Goal: Task Accomplishment & Management: Use online tool/utility

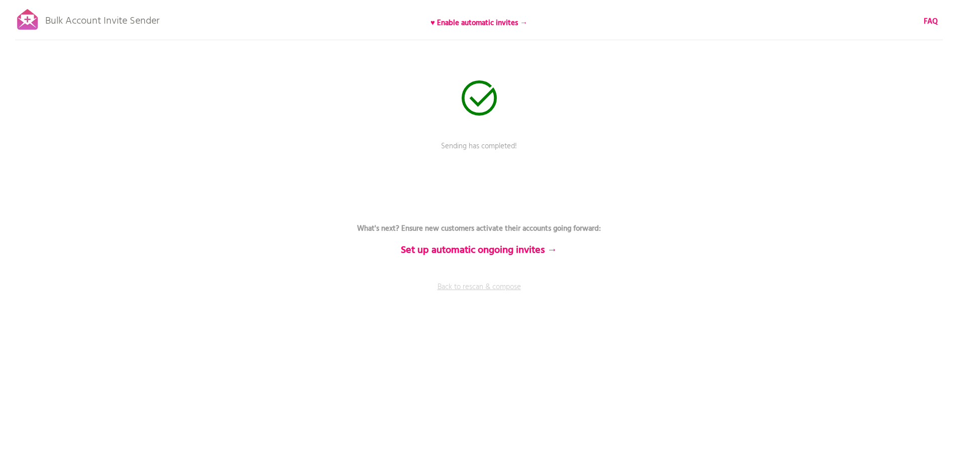
click at [466, 293] on link "Back to rescan & compose" at bounding box center [479, 294] width 302 height 25
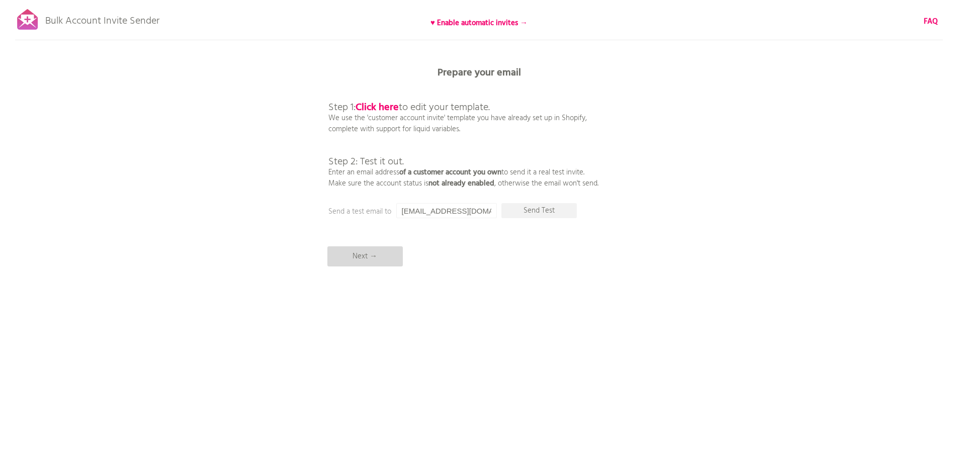
click at [398, 251] on p "Next →" at bounding box center [364, 256] width 75 height 20
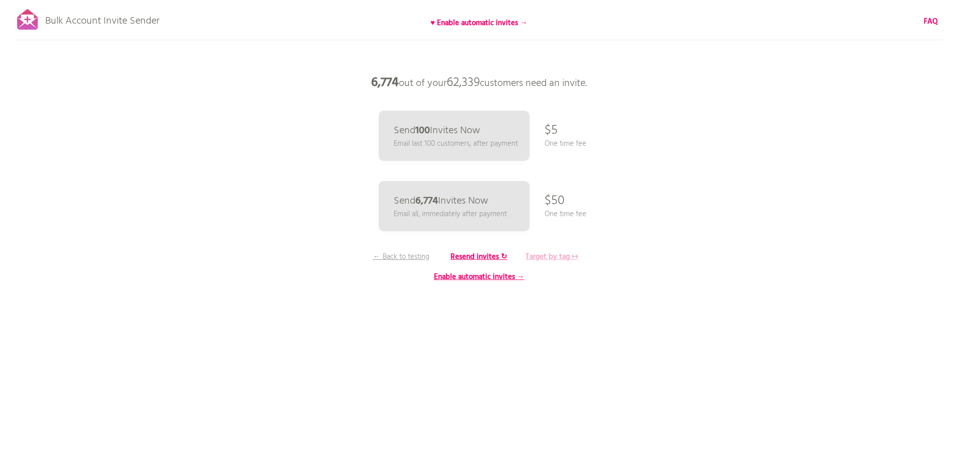
click at [551, 256] on b "Target by tag ↦" at bounding box center [551, 257] width 53 height 12
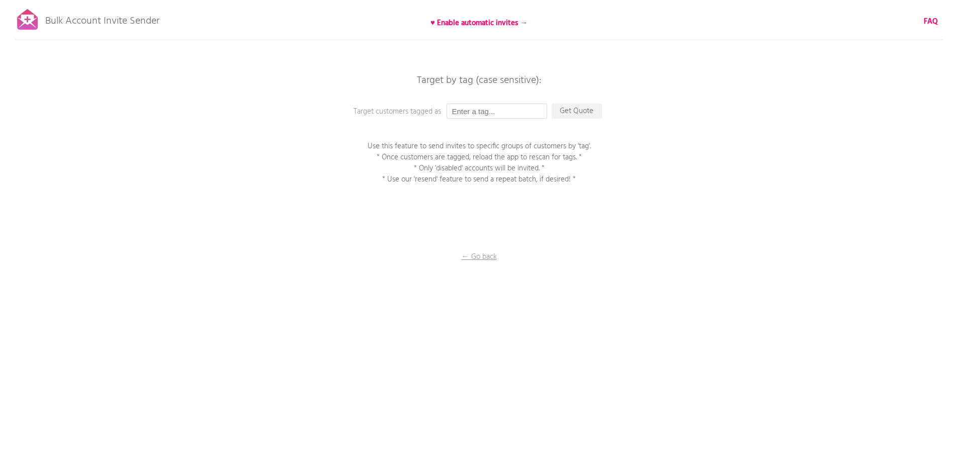
click at [474, 118] on input "text" at bounding box center [496, 111] width 101 height 15
type input "P1EE"
click at [594, 113] on p "Get Quote" at bounding box center [576, 111] width 50 height 15
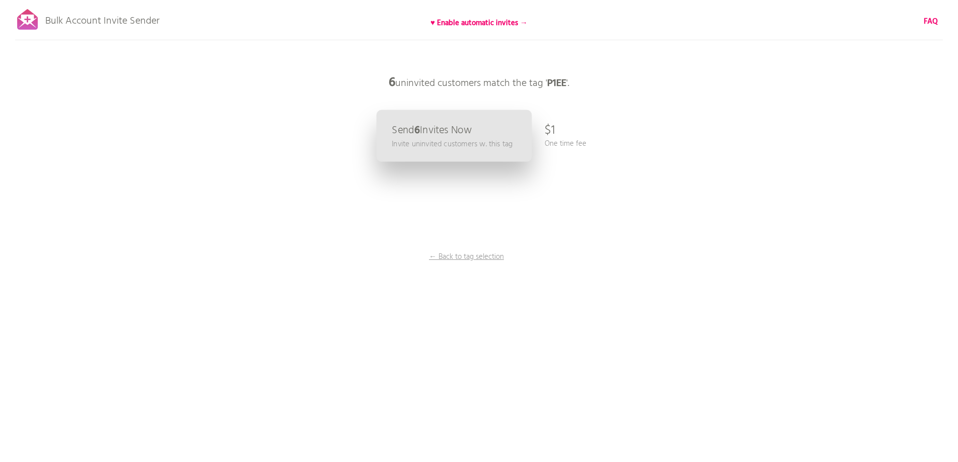
click at [412, 136] on p "Send 6 Invites Now" at bounding box center [432, 130] width 80 height 11
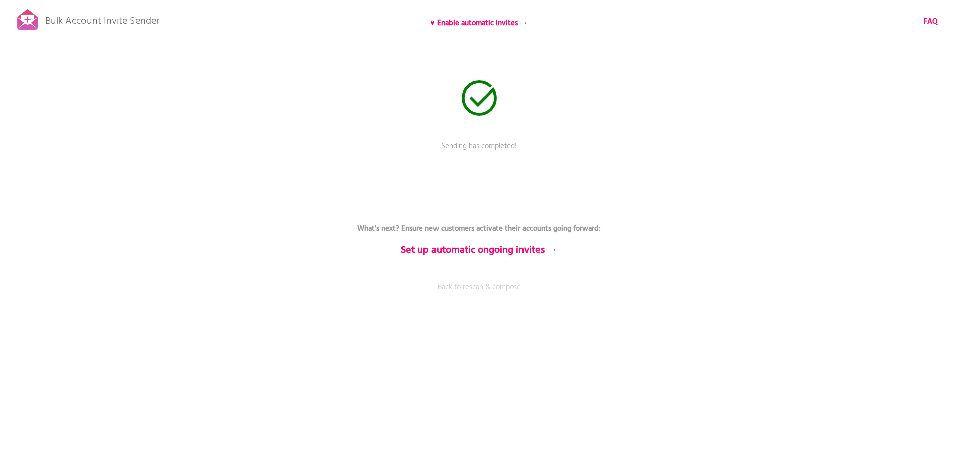
click at [475, 288] on link "Back to rescan & compose" at bounding box center [479, 294] width 302 height 25
